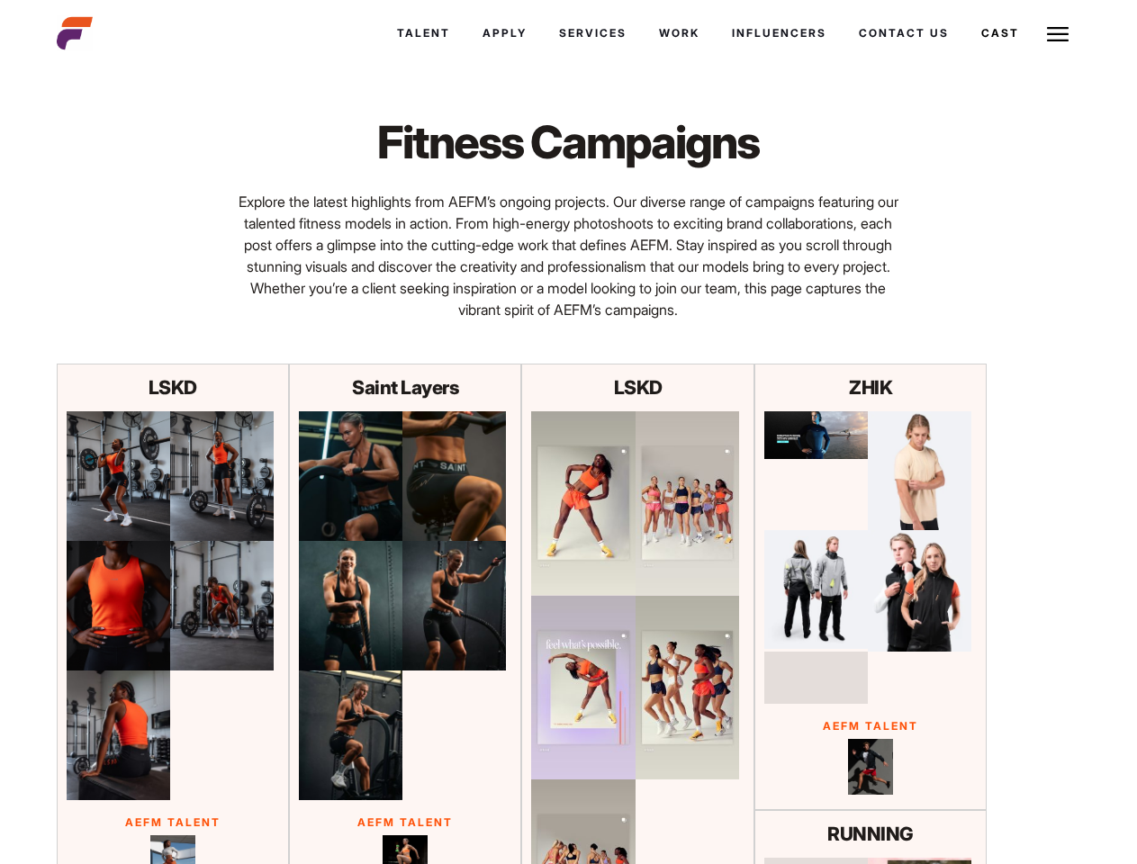
click at [998, 33] on link "Cast" at bounding box center [1000, 33] width 70 height 49
